Goal: Navigation & Orientation: Find specific page/section

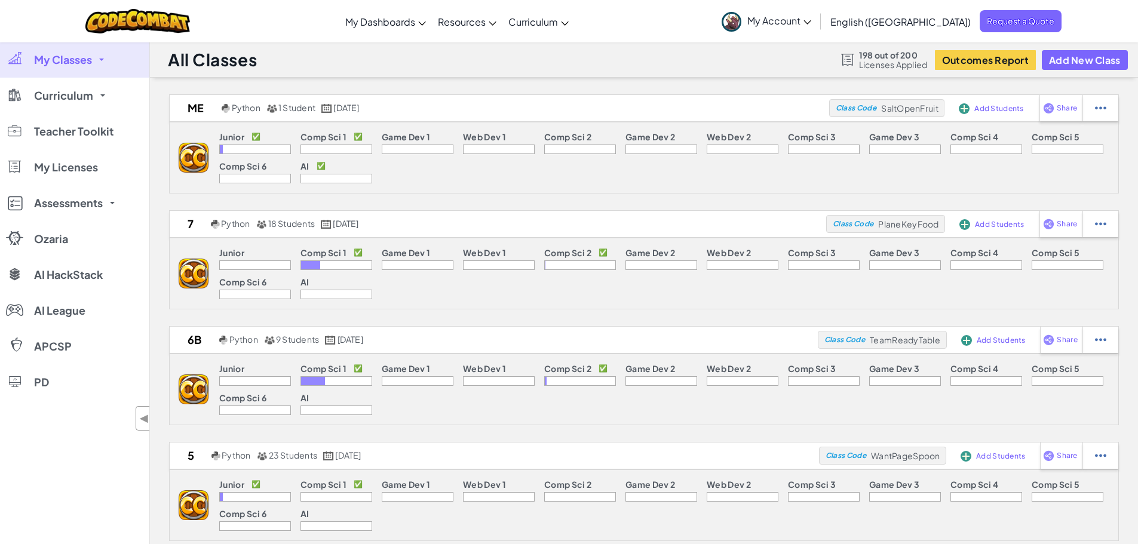
click at [811, 19] on span "My Account" at bounding box center [779, 20] width 64 height 13
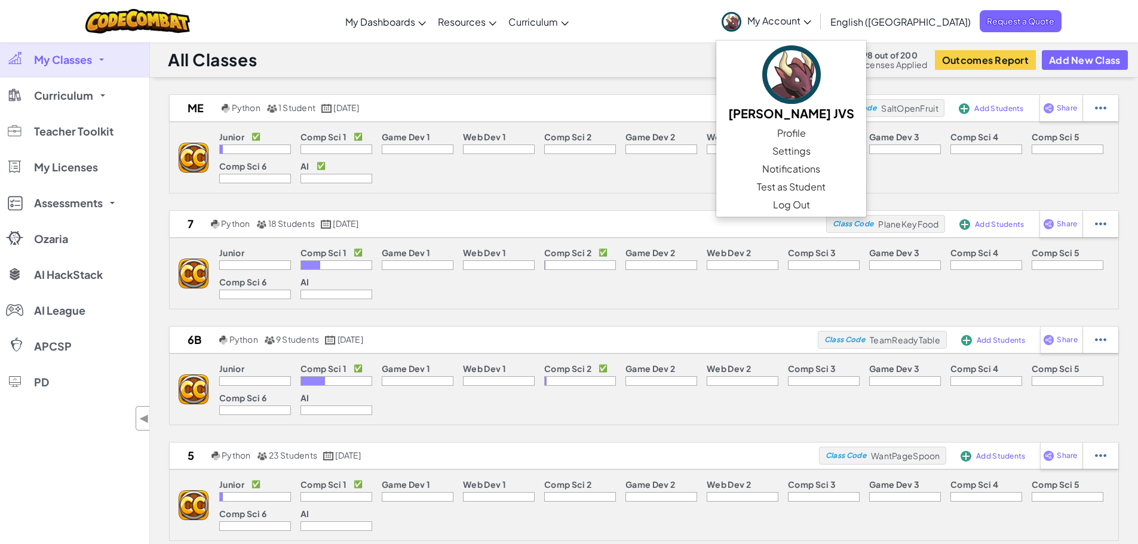
click at [684, 57] on div "All Classes 198 out of 200 Licenses Applied Outcomes Report Add New Class" at bounding box center [644, 60] width 988 height 36
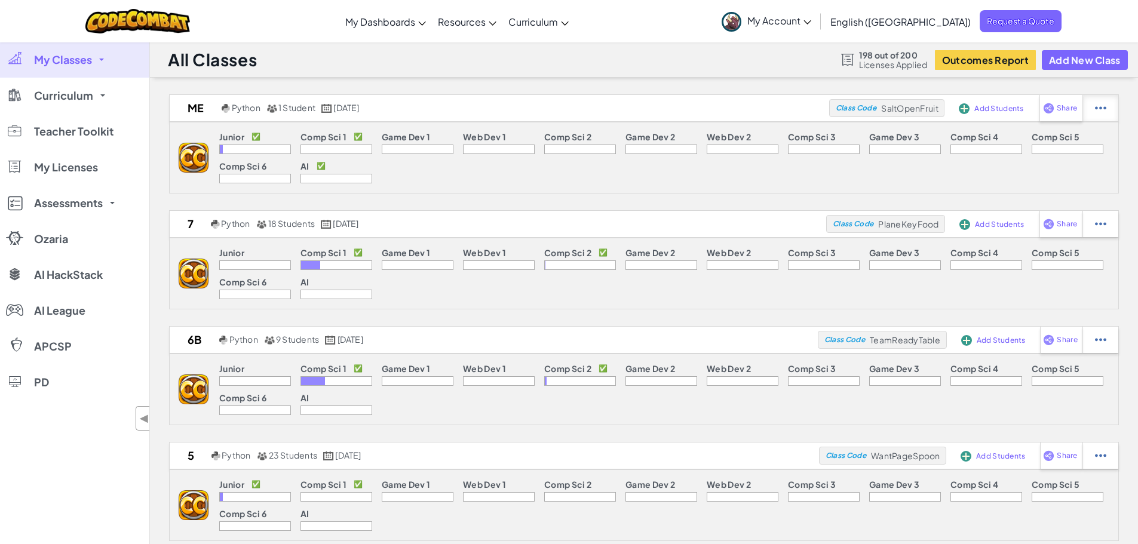
click at [1092, 103] on div at bounding box center [1100, 108] width 36 height 26
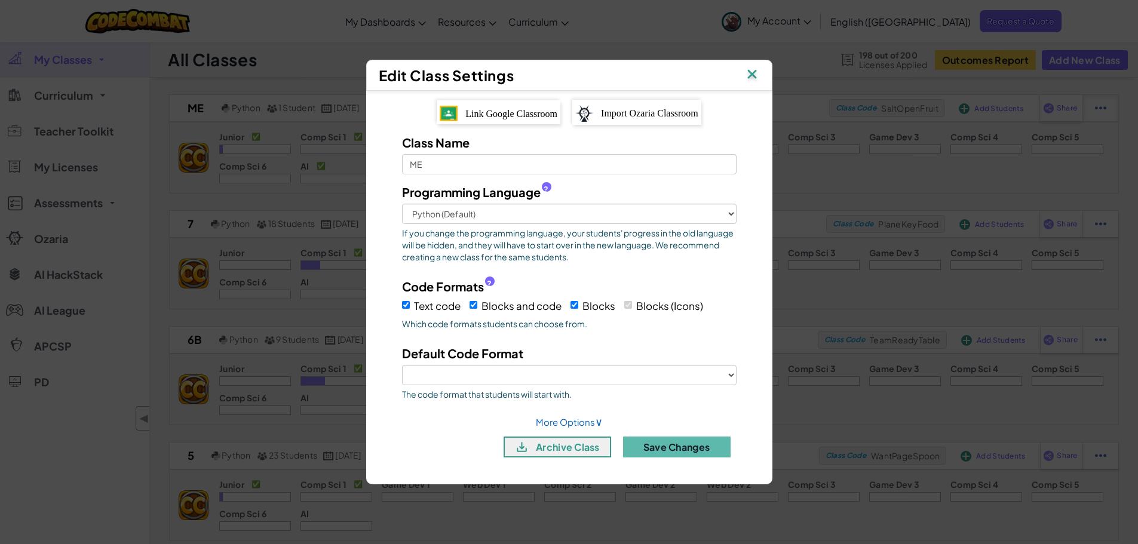
select select "blocks-icons"
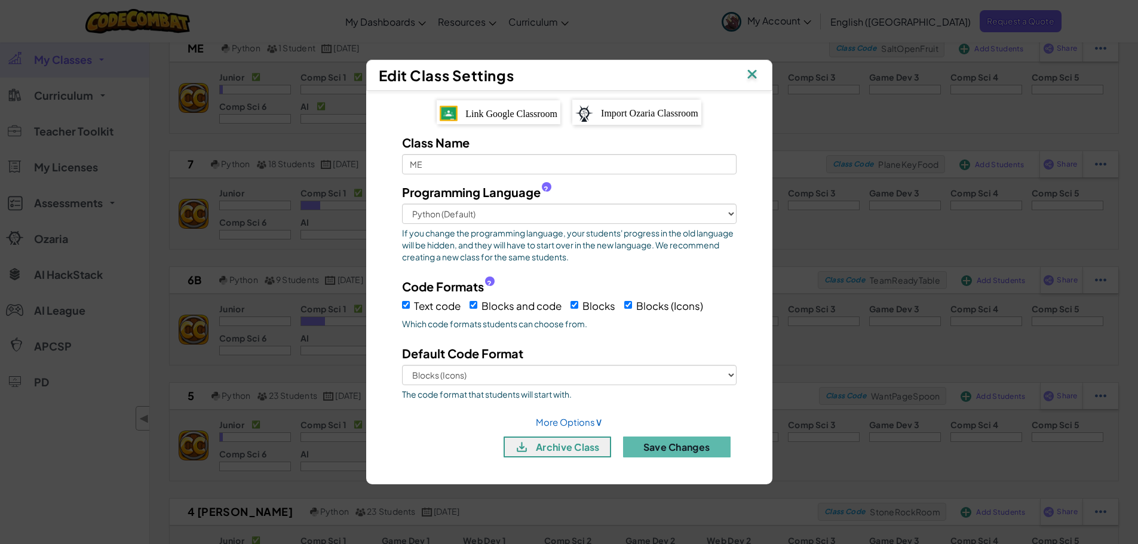
click at [757, 76] on img at bounding box center [752, 75] width 16 height 18
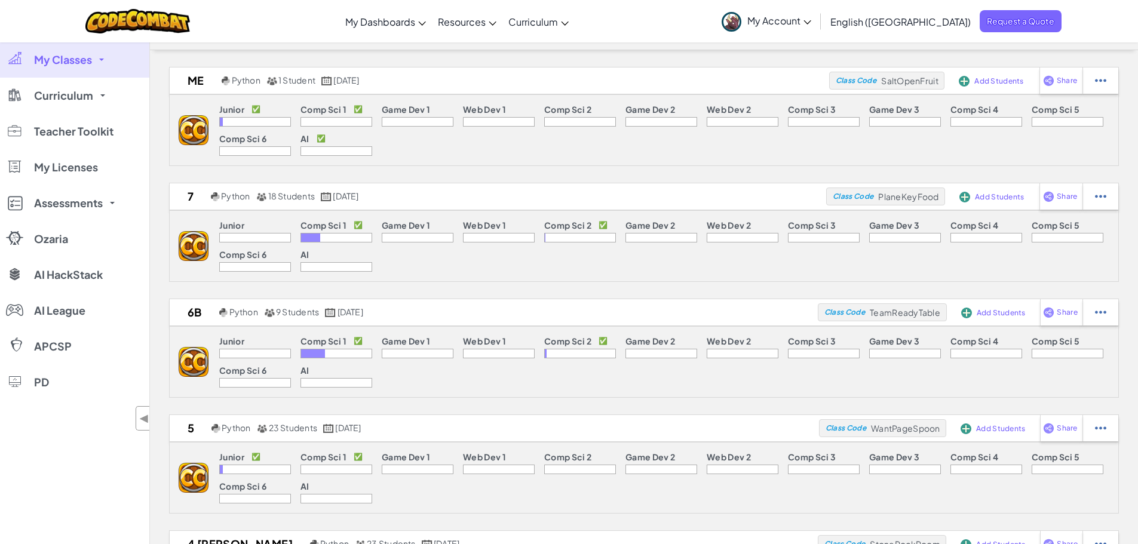
scroll to position [0, 0]
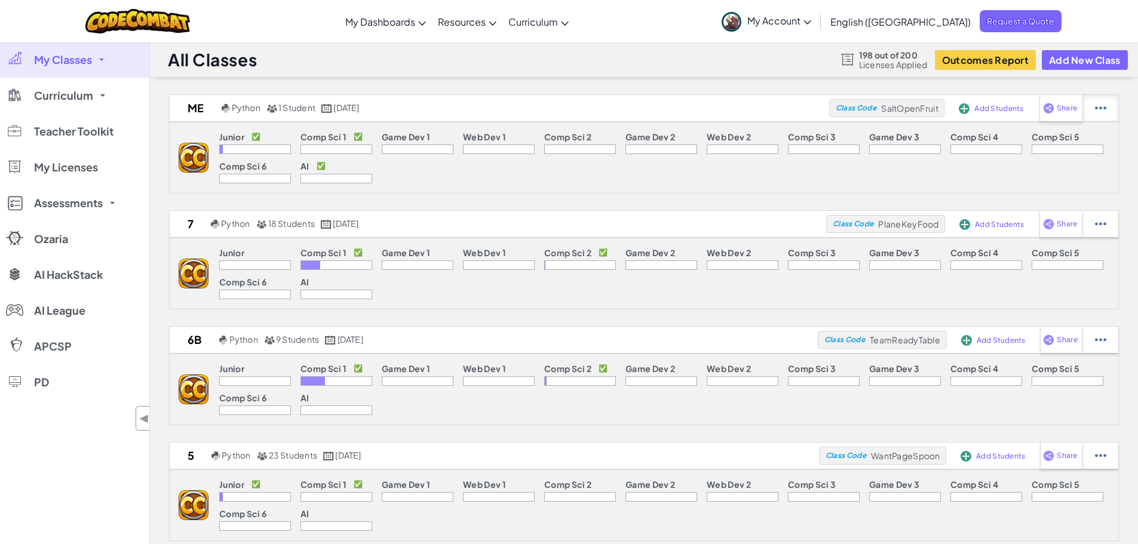
click at [1098, 104] on img at bounding box center [1100, 108] width 11 height 11
select select "blocks-icons"
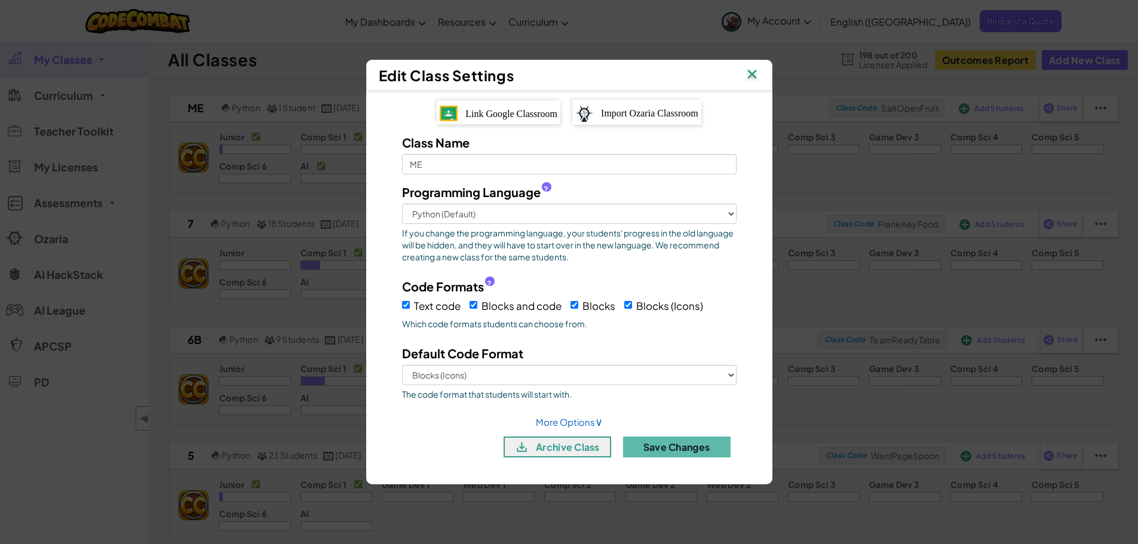
click at [753, 78] on img at bounding box center [752, 75] width 16 height 18
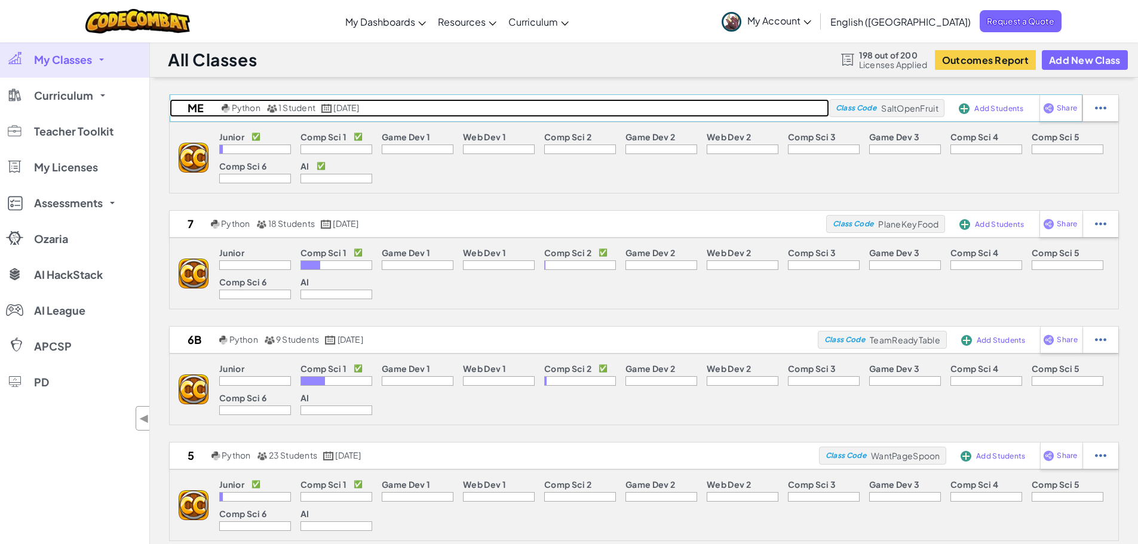
click at [197, 106] on h2 "ME" at bounding box center [194, 108] width 49 height 18
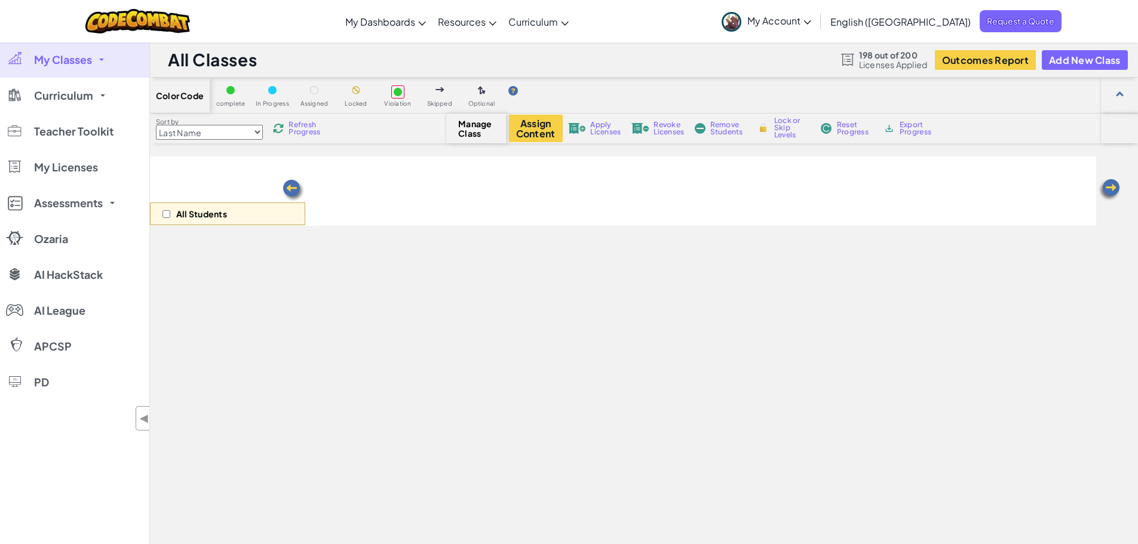
select select "560f1a9f22961295f9427742"
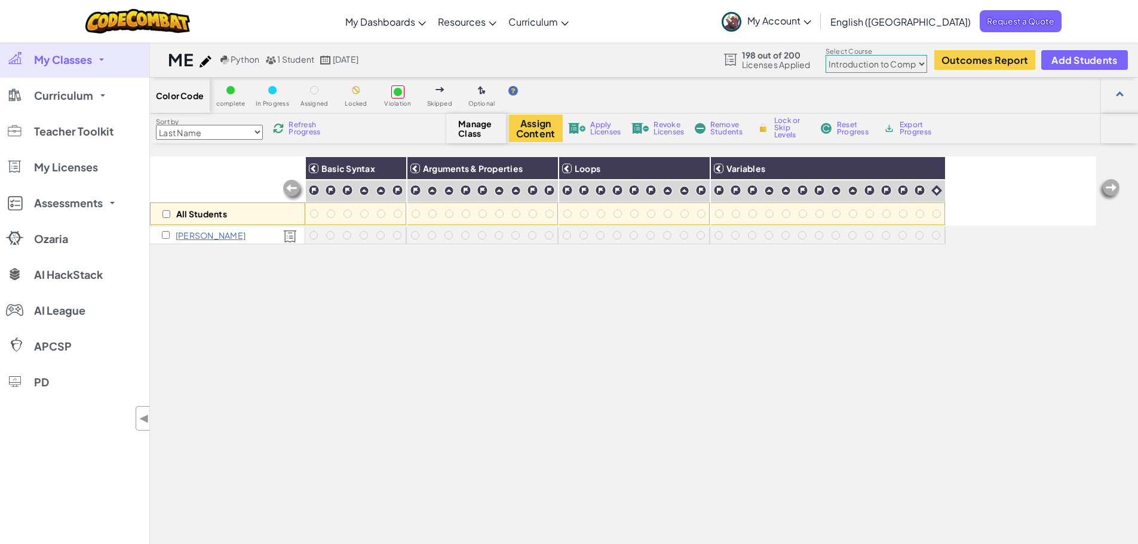
click at [79, 61] on span "My Classes" at bounding box center [63, 59] width 58 height 11
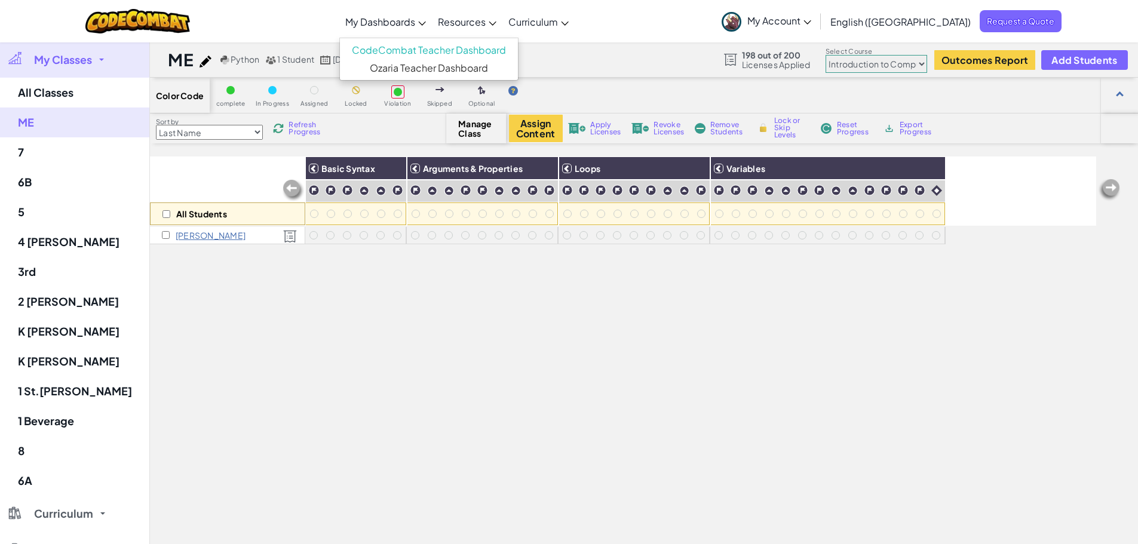
click at [415, 20] on span "My Dashboards" at bounding box center [380, 22] width 70 height 13
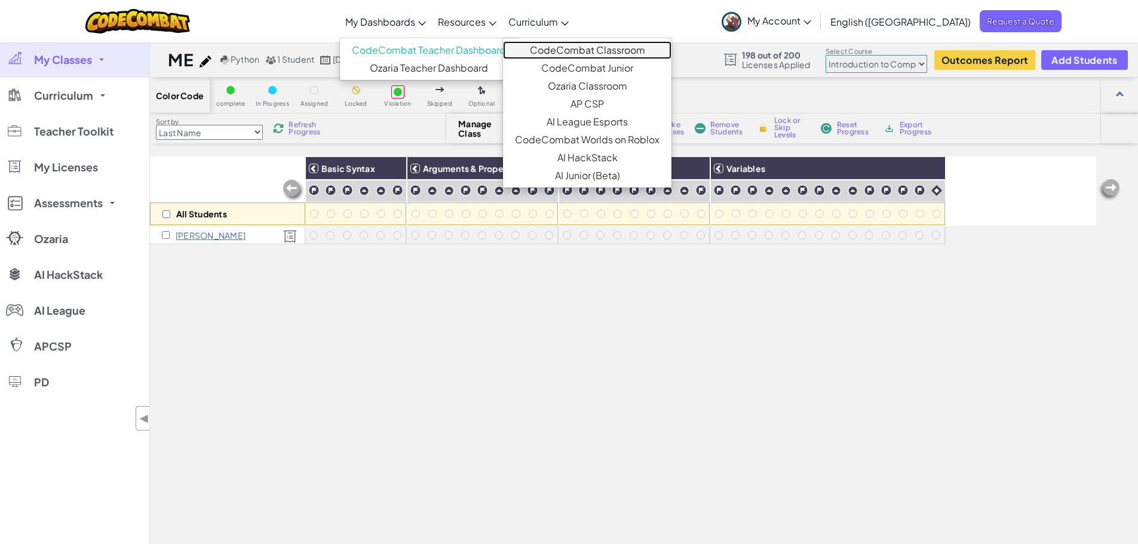
click at [615, 47] on link "CodeCombat Classroom" at bounding box center [587, 50] width 168 height 18
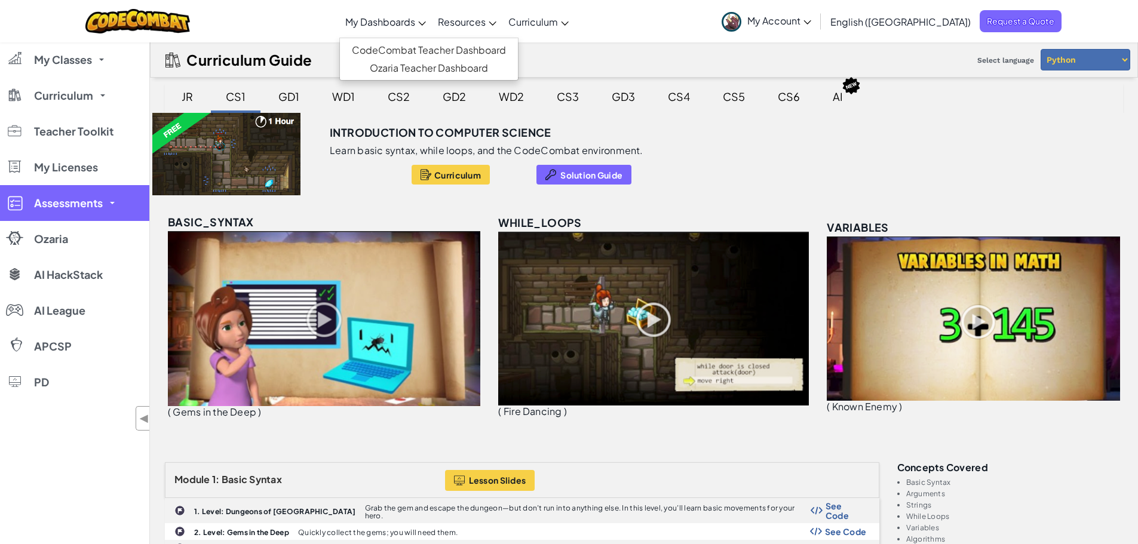
click at [75, 208] on span "Assessments" at bounding box center [68, 203] width 69 height 11
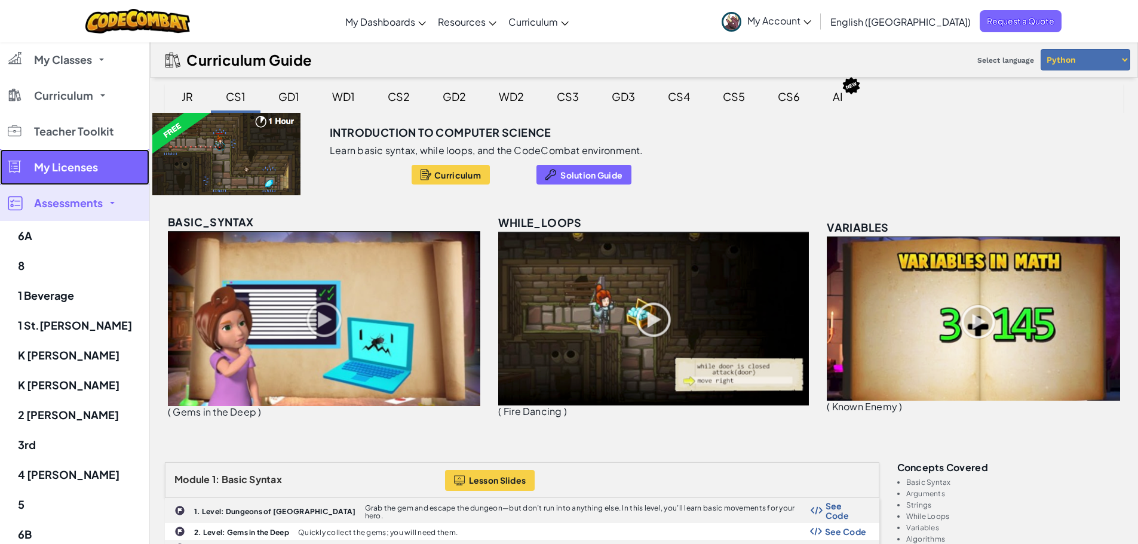
click at [63, 168] on span "My Licenses" at bounding box center [66, 167] width 64 height 11
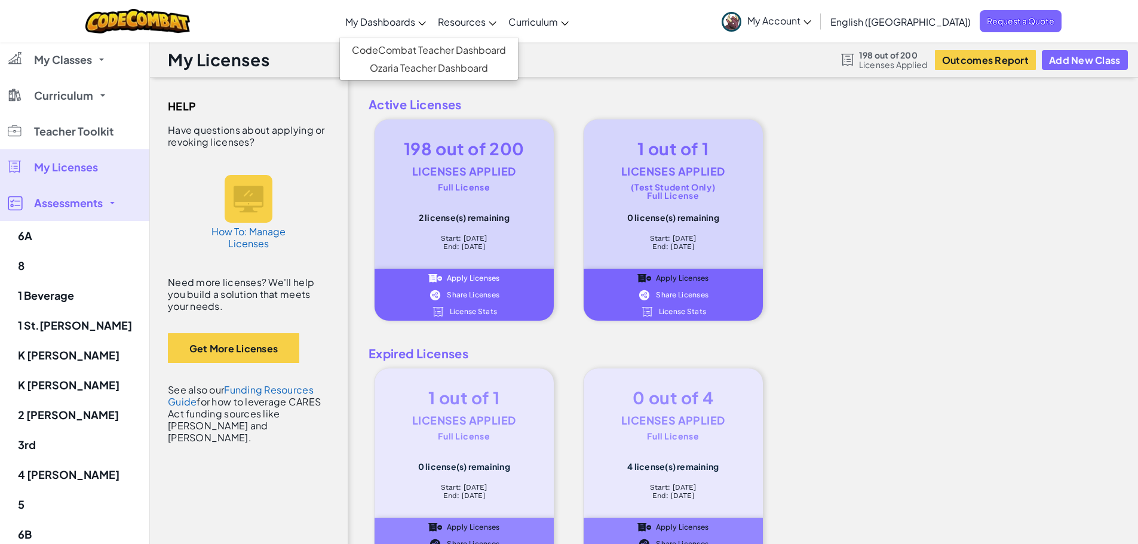
click at [432, 29] on link "My Dashboards" at bounding box center [385, 21] width 93 height 32
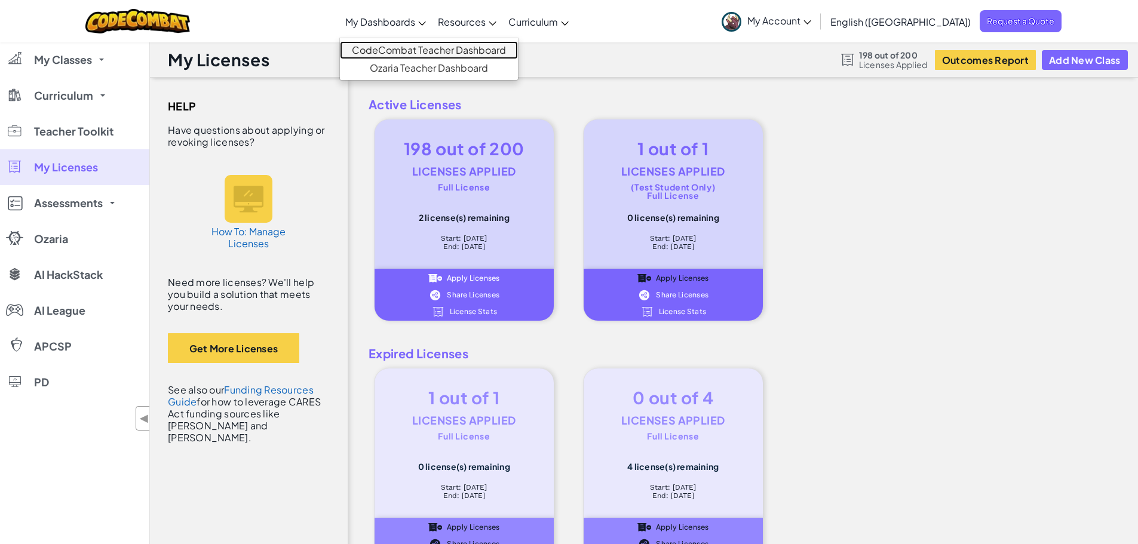
click at [429, 50] on link "CodeCombat Teacher Dashboard" at bounding box center [429, 50] width 178 height 18
